Goal: Navigation & Orientation: Find specific page/section

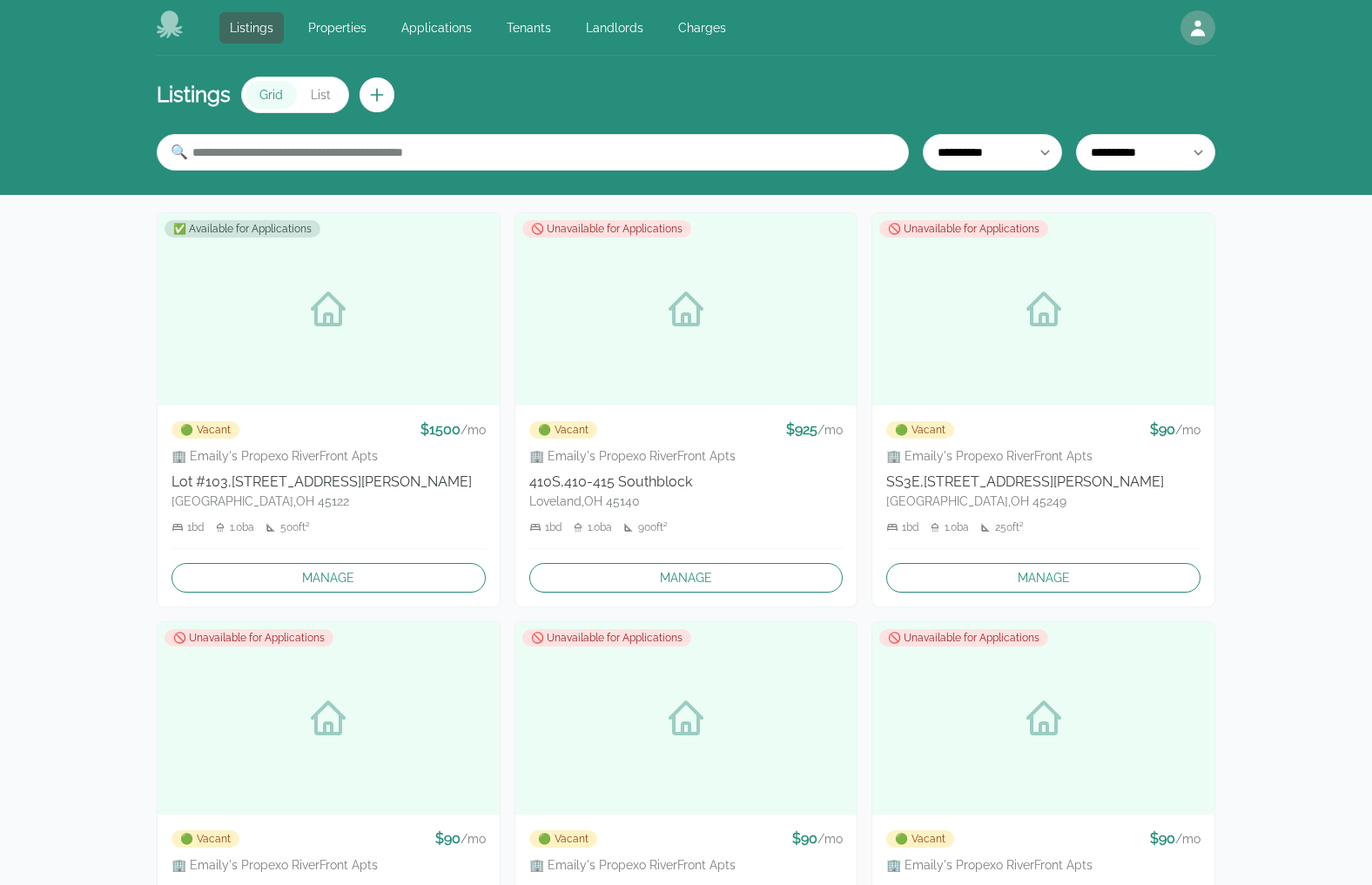
click at [167, 25] on icon at bounding box center [169, 24] width 26 height 28
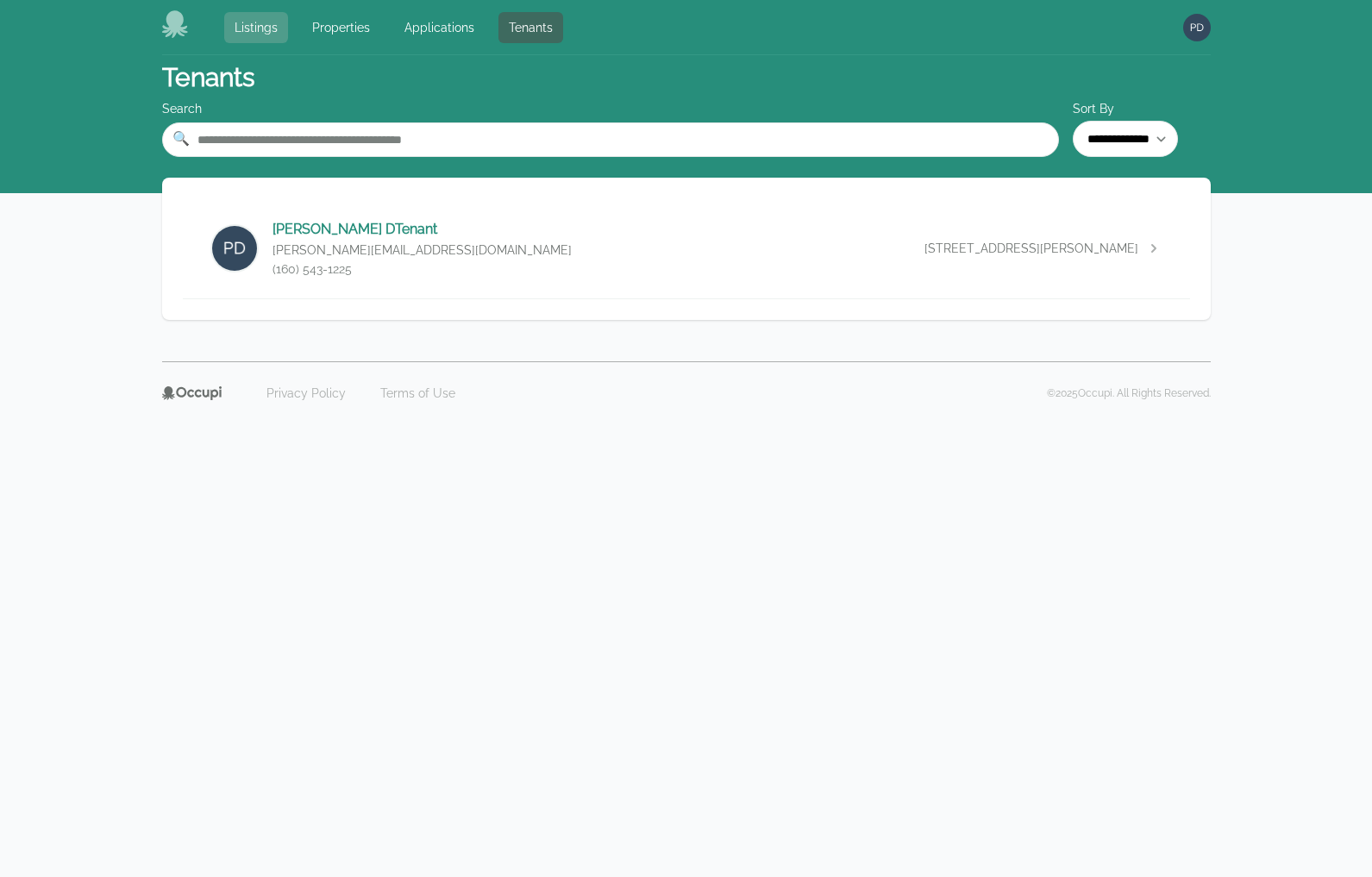
click at [256, 32] on link "Listings" at bounding box center [256, 28] width 64 height 31
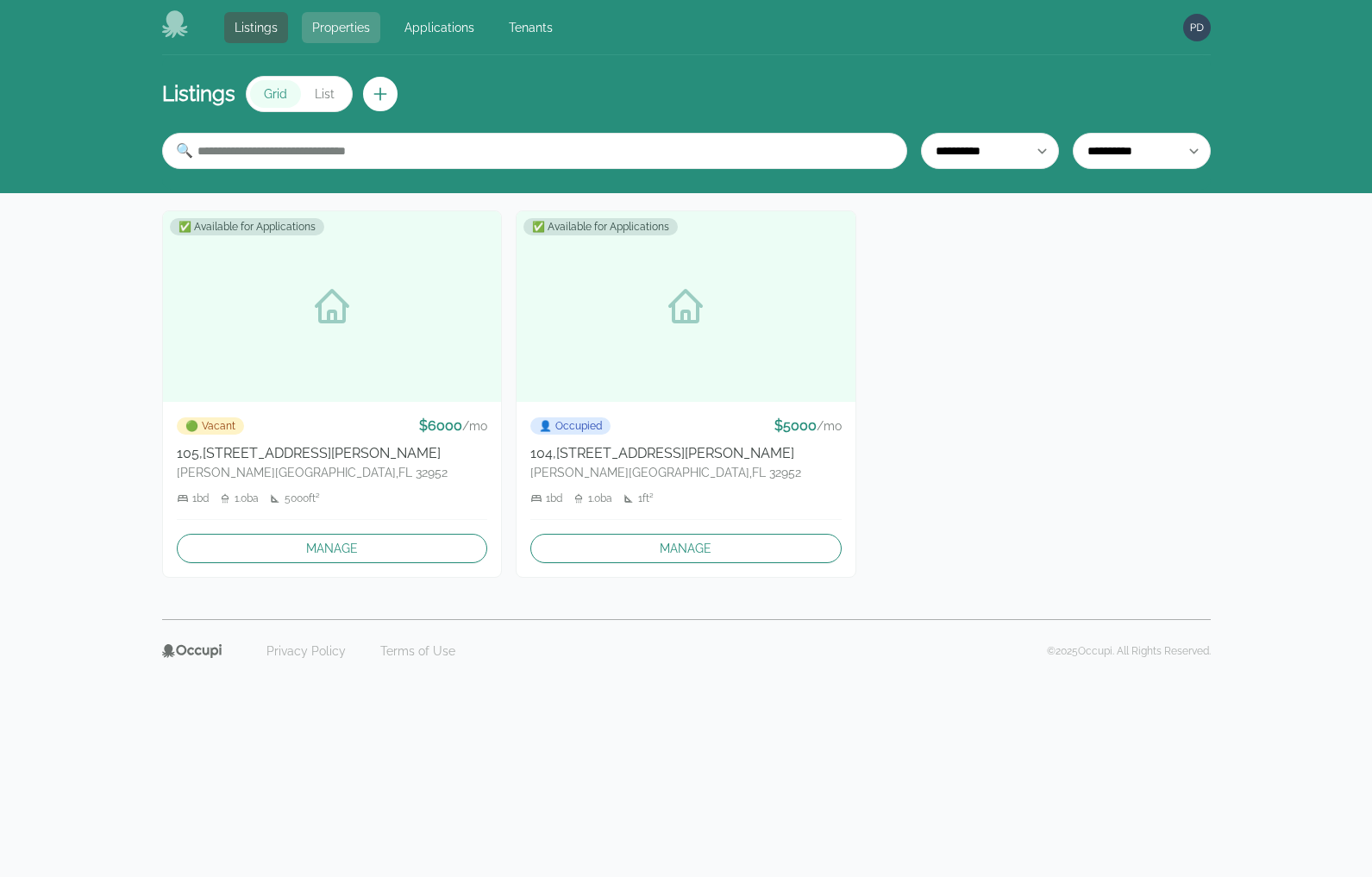
click at [338, 22] on link "Properties" at bounding box center [341, 28] width 79 height 31
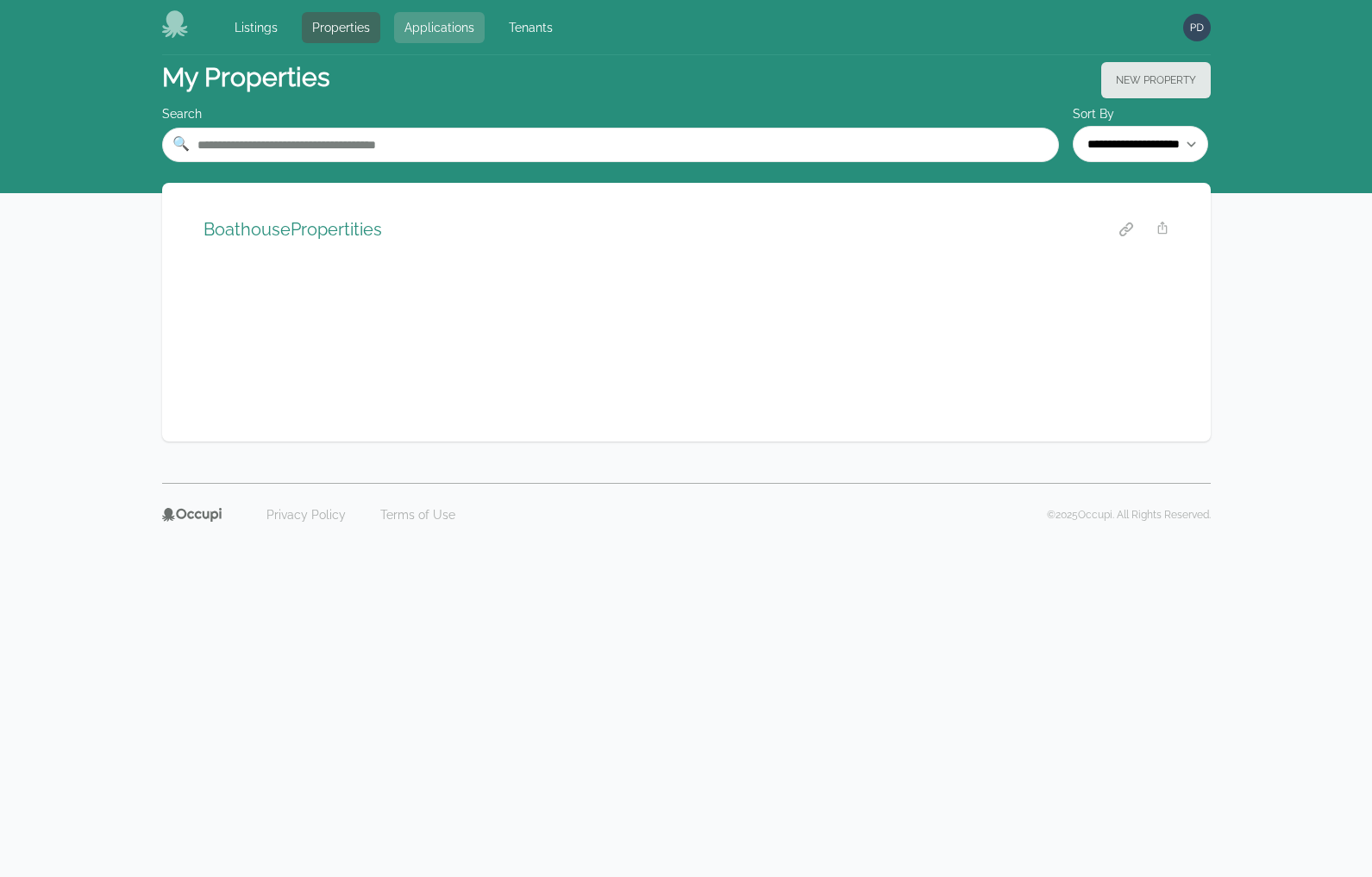
click at [442, 26] on link "Applications" at bounding box center [440, 28] width 91 height 31
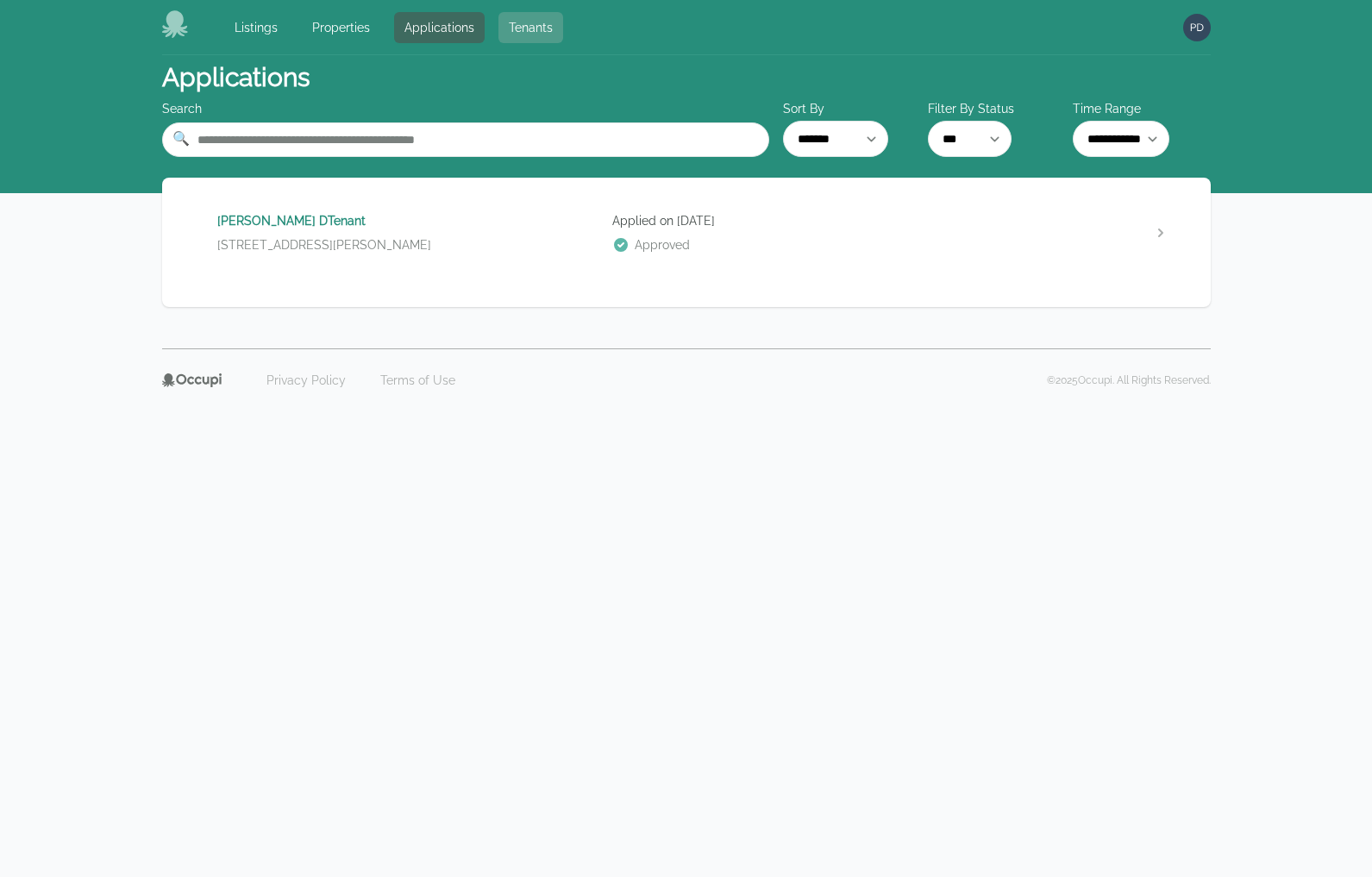
click at [533, 22] on link "Tenants" at bounding box center [531, 28] width 65 height 31
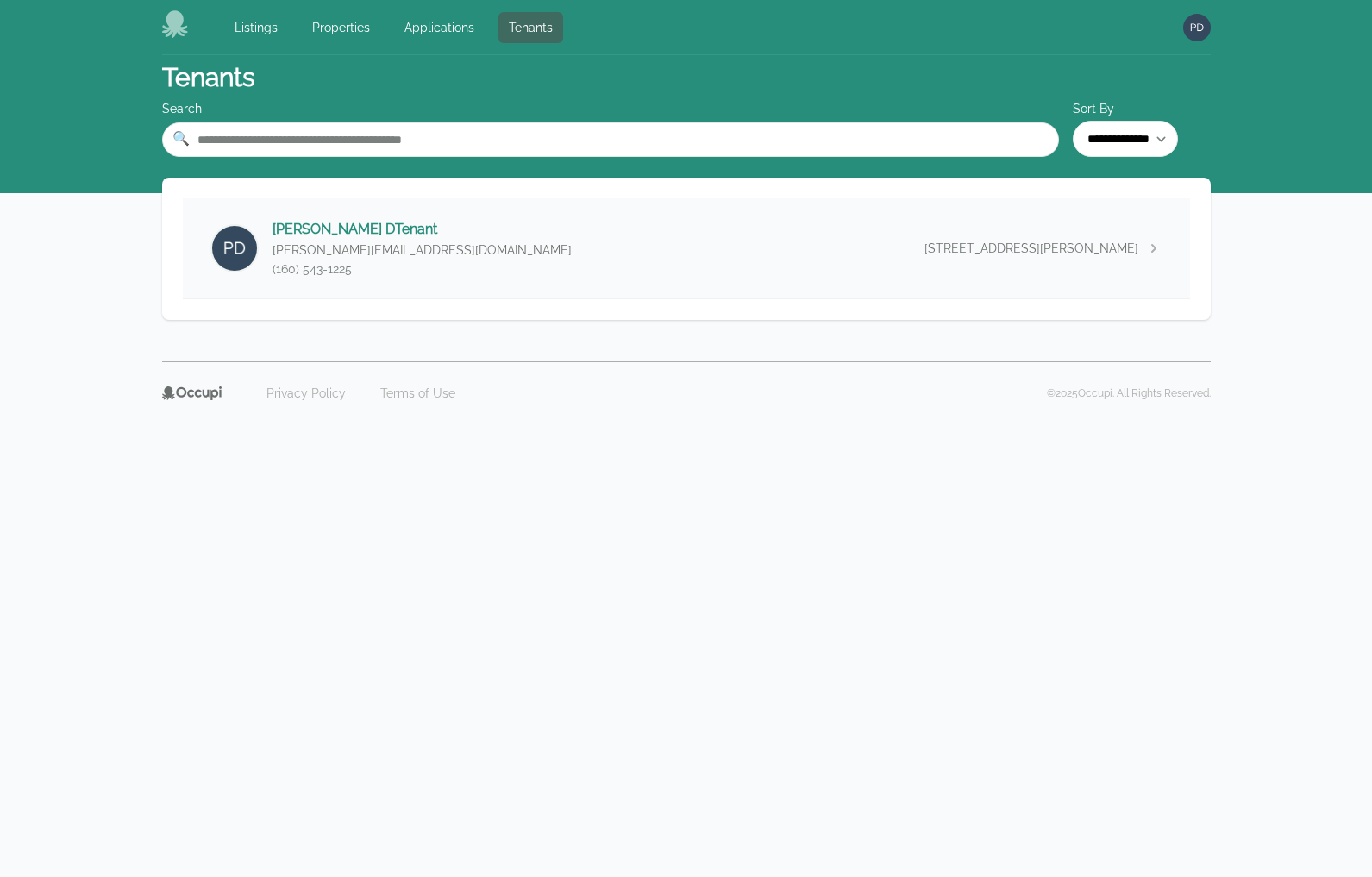
click at [484, 241] on div "PAUL DTenant paul+tenant13@occupi.app (160) 543-1225 1680 Richardson Road, Merr…" at bounding box center [686, 248] width 1007 height 100
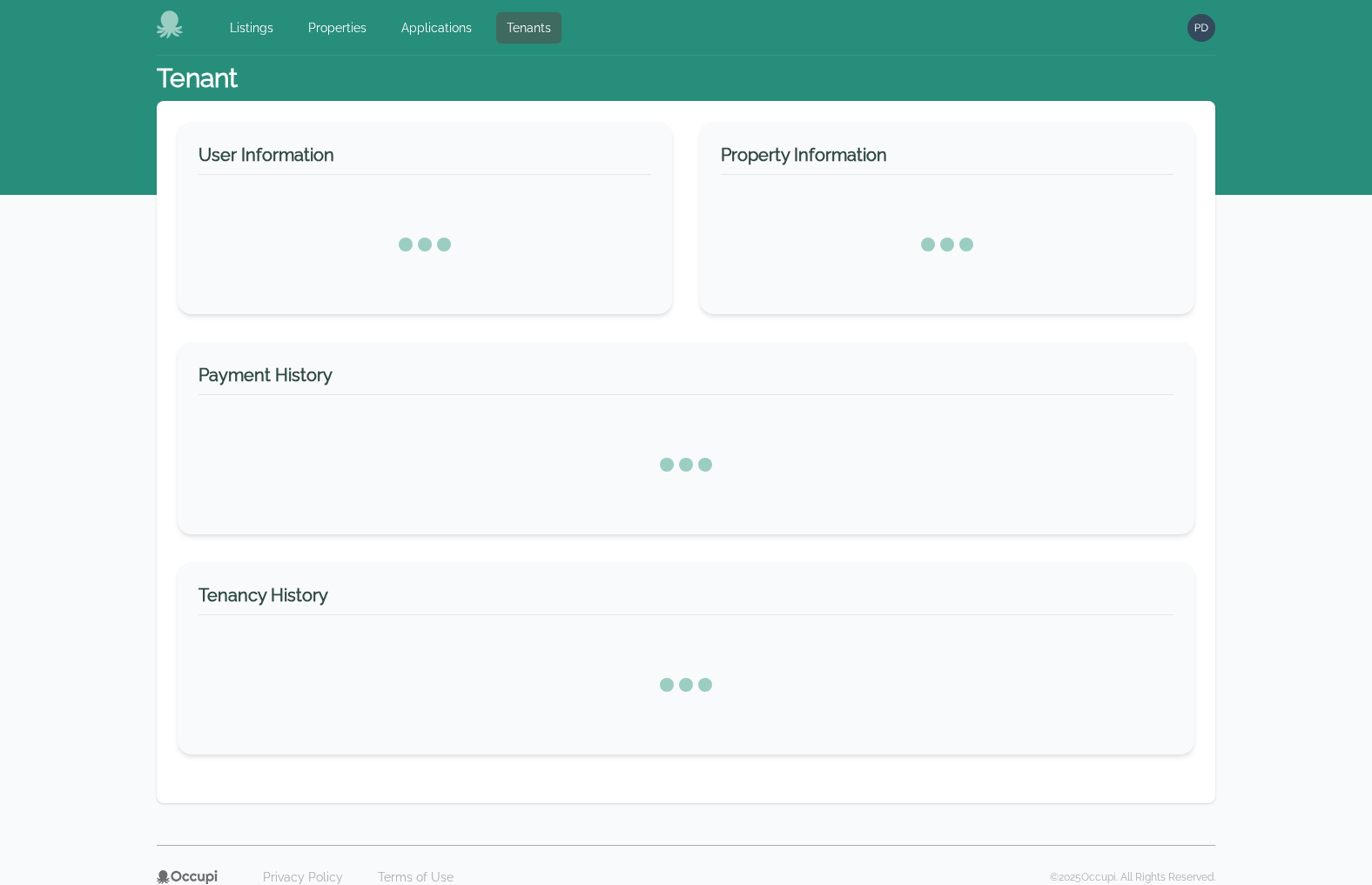
select select "*"
